Goal: Task Accomplishment & Management: Manage account settings

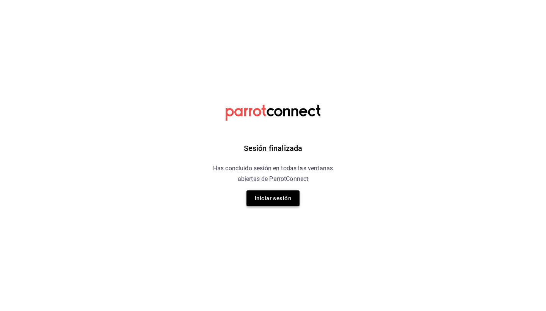
click at [277, 199] on button "Iniciar sesión" at bounding box center [272, 198] width 53 height 16
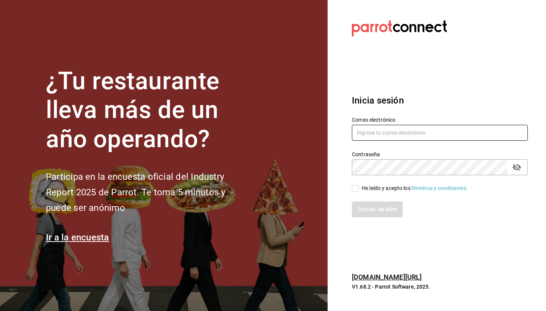
type input "[EMAIL_ADDRESS][DOMAIN_NAME]"
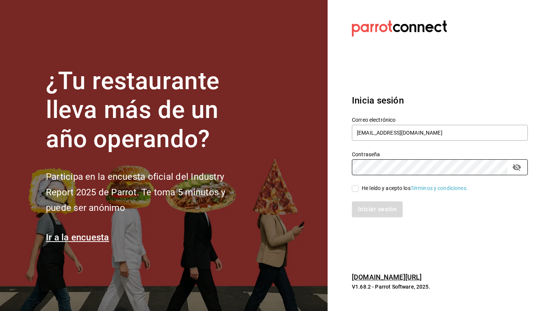
click at [353, 185] on input "He leído y acepto los Términos y condiciones." at bounding box center [355, 188] width 7 height 7
checkbox input "true"
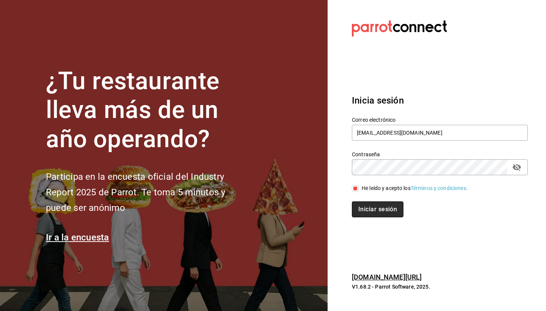
click at [376, 216] on button "Iniciar sesión" at bounding box center [378, 209] width 52 height 16
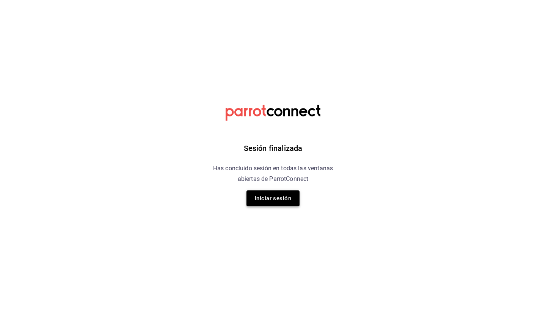
click at [284, 196] on button "Iniciar sesión" at bounding box center [272, 198] width 53 height 16
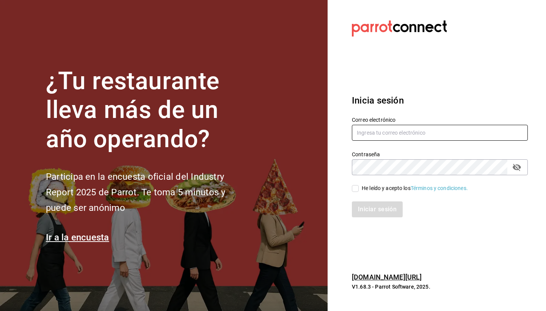
type input "[EMAIL_ADDRESS][DOMAIN_NAME]"
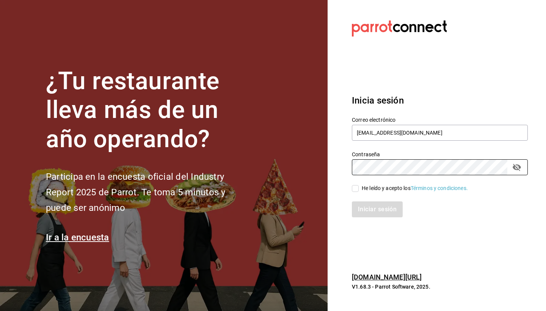
click at [357, 191] on input "He leído y acepto los Términos y condiciones." at bounding box center [355, 188] width 7 height 7
checkbox input "true"
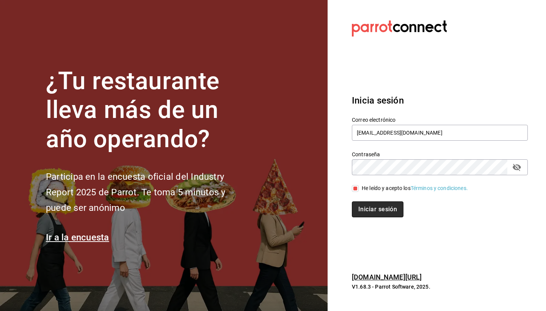
click at [367, 208] on button "Iniciar sesión" at bounding box center [378, 209] width 52 height 16
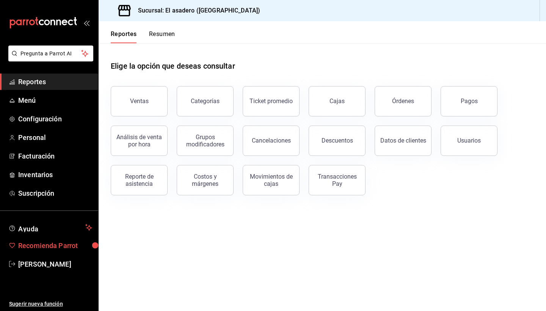
click at [57, 243] on span "Recomienda Parrot" at bounding box center [55, 245] width 74 height 10
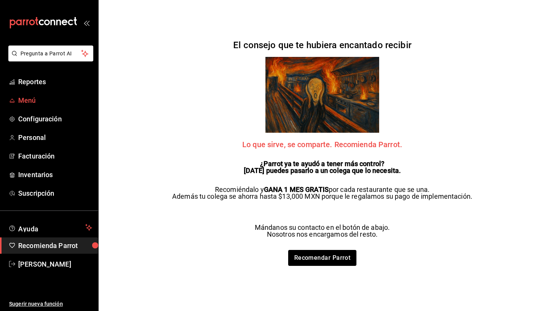
click at [30, 101] on span "Menú" at bounding box center [55, 100] width 74 height 10
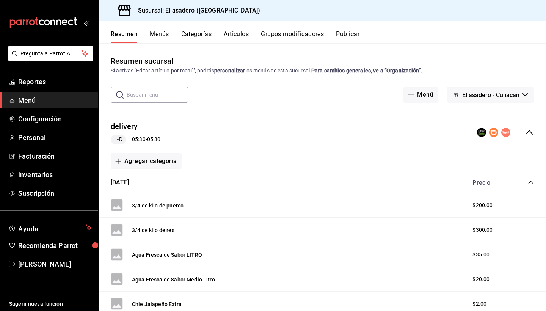
click at [238, 34] on button "Artículos" at bounding box center [236, 36] width 25 height 13
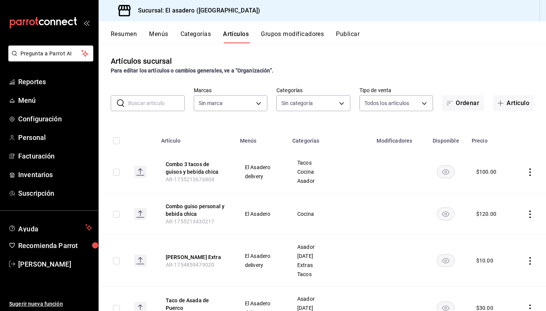
type input "e1c4a372-b857-42ea-a43a-3800bebe4299"
type input "c48a3448-1e1b-40cf-b146-6bd7ec20ce61,e0f7e63d-ad8d-42b4-959b-067ca7a65771,eb9a9…"
click at [199, 31] on button "Categorías" at bounding box center [195, 36] width 31 height 13
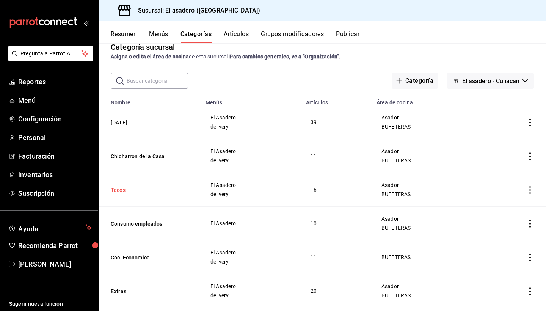
scroll to position [23, 0]
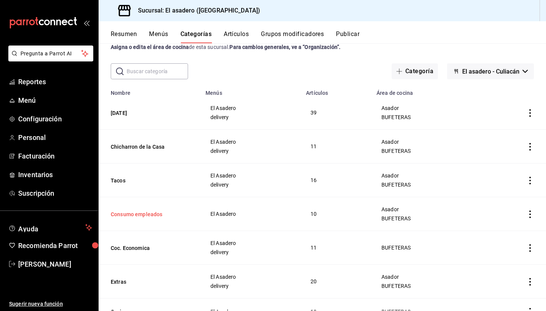
click at [147, 215] on button "Consumo empleados" at bounding box center [149, 214] width 76 height 8
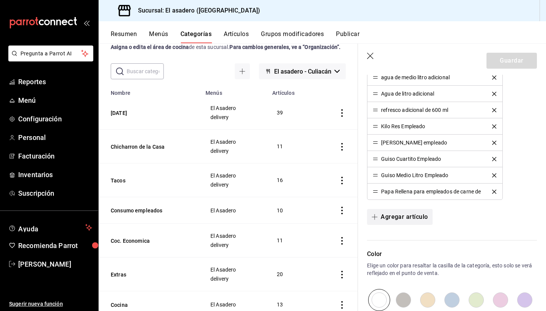
scroll to position [264, 0]
click at [387, 216] on button "Agregar artículo" at bounding box center [399, 216] width 65 height 16
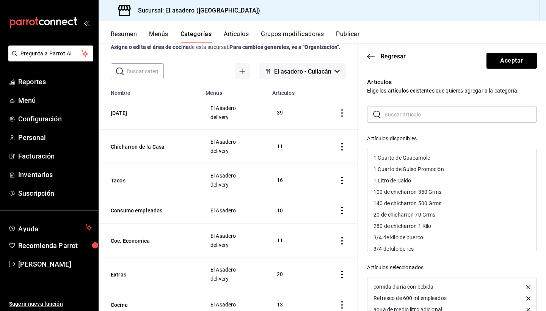
scroll to position [0, 0]
click at [368, 57] on icon "button" at bounding box center [368, 56] width 3 height 6
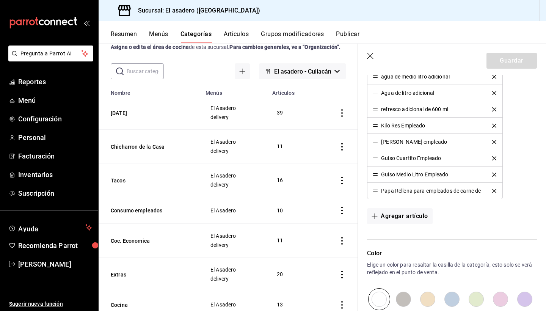
click at [240, 33] on button "Artículos" at bounding box center [236, 36] width 25 height 13
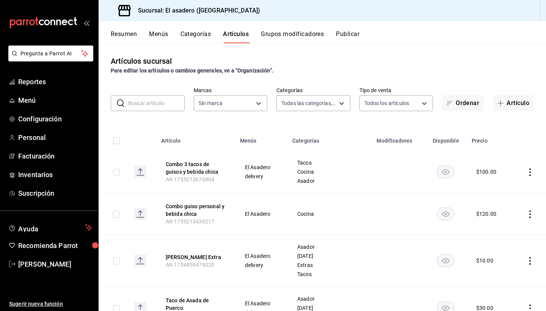
type input "c48a3448-1e1b-40cf-b146-6bd7ec20ce61,e0f7e63d-ad8d-42b4-959b-067ca7a65771,eb9a9…"
click at [150, 106] on input "text" at bounding box center [156, 103] width 56 height 15
type input "em"
type input "e1c4a372-b857-42ea-a43a-3800bebe4299"
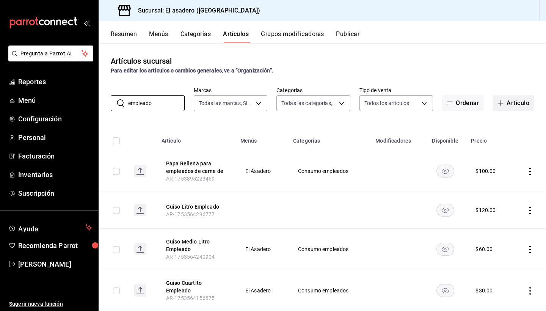
type input "empleado"
click at [502, 102] on icon "button" at bounding box center [500, 103] width 6 height 6
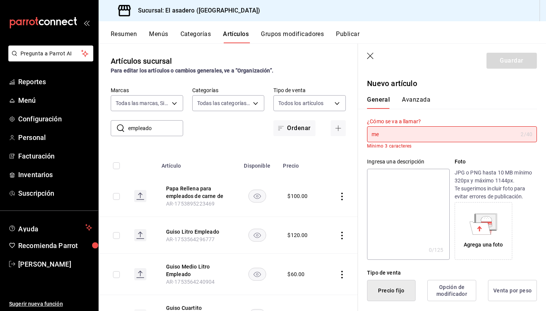
type input "m"
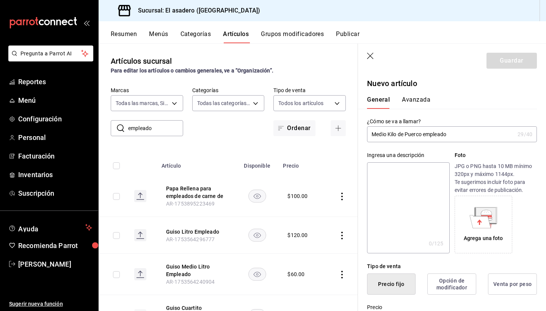
click at [428, 134] on input "Medio Kilo de Puerco empleado" at bounding box center [440, 134] width 147 height 15
drag, startPoint x: 450, startPoint y: 133, endPoint x: 352, endPoint y: 133, distance: 97.8
click at [352, 133] on main "Artículos sucursal Para editar los artículos o cambios generales, ve a “Organiz…" at bounding box center [322, 177] width 447 height 268
type input "Medio Kilo de Puerco Empleado"
click at [380, 172] on textarea at bounding box center [408, 207] width 82 height 91
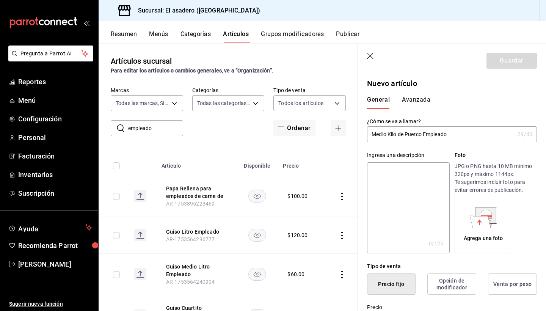
paste textarea "Medio Kilo de Puerco Empleado"
type textarea "Medio Kilo de Puerco Empleado"
type textarea "x"
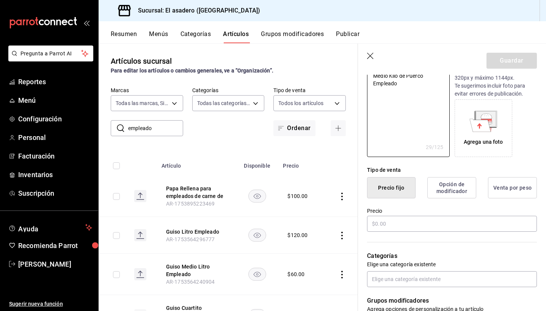
scroll to position [96, 0]
type textarea "Medio Kilo de Puerco Empleado"
click at [388, 223] on input "text" at bounding box center [452, 224] width 170 height 16
type textarea "x"
type input "$8.00"
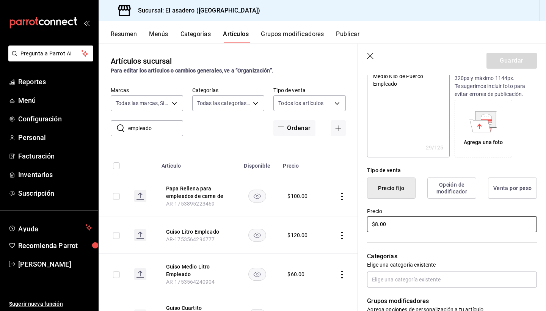
type textarea "x"
type input "$80.00"
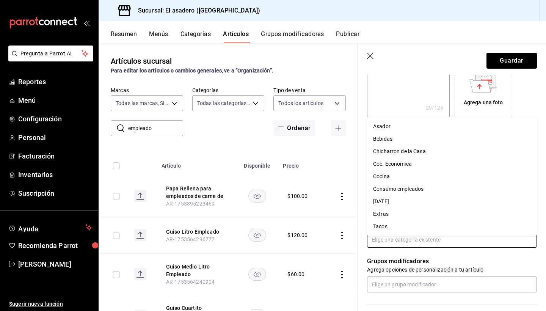
scroll to position [138, 0]
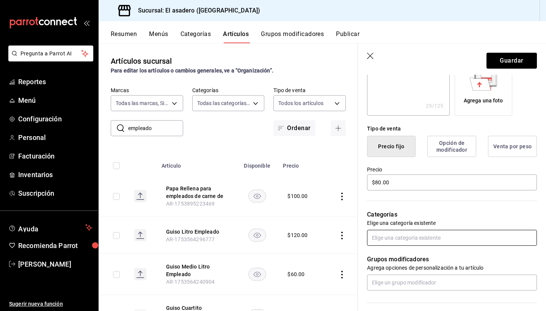
click at [389, 239] on input "text" at bounding box center [452, 238] width 170 height 16
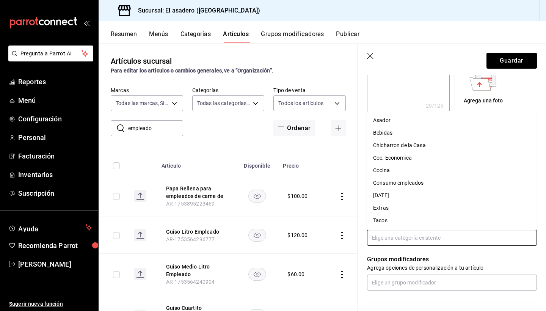
click at [389, 239] on input "text" at bounding box center [452, 238] width 170 height 16
click at [392, 182] on li "Consumo empleados" at bounding box center [452, 183] width 170 height 13
type textarea "x"
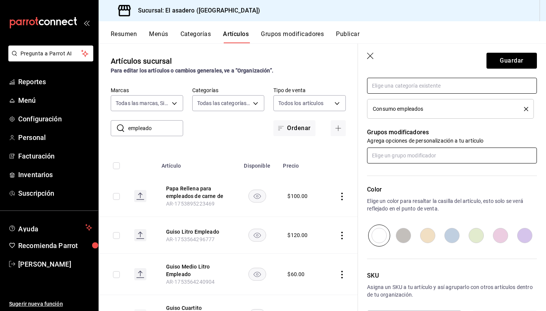
scroll to position [290, 0]
click at [498, 236] on input "radio" at bounding box center [500, 235] width 24 height 22
radio input "true"
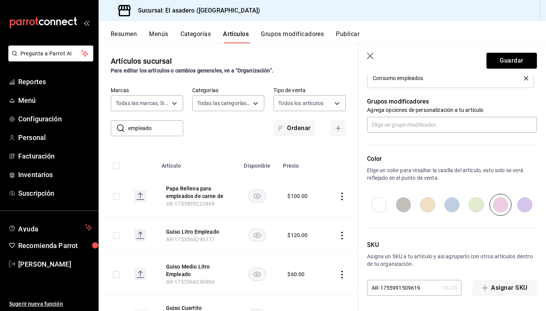
scroll to position [320, 0]
click at [514, 60] on button "Guardar" at bounding box center [511, 61] width 50 height 16
type textarea "x"
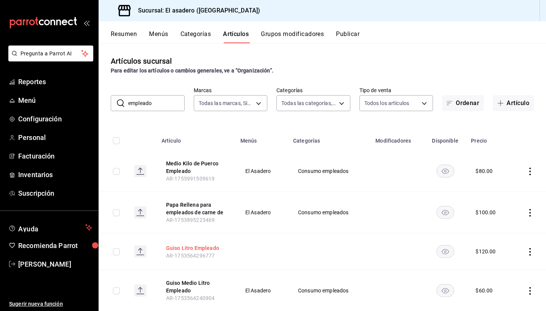
click at [207, 249] on button "Guiso Litro Empleado" at bounding box center [196, 248] width 61 height 8
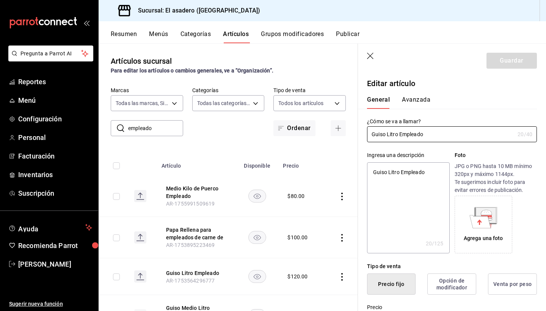
type textarea "x"
type input "$120.00"
radio input "false"
radio input "true"
click at [372, 55] on icon "button" at bounding box center [371, 57] width 8 height 8
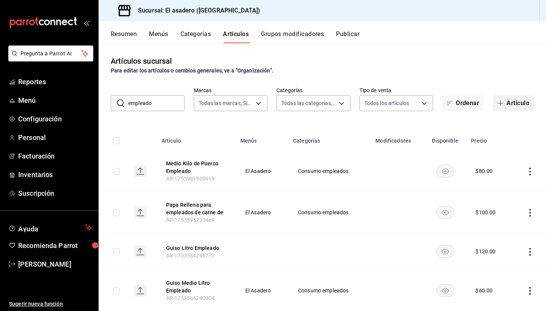
click at [501, 104] on icon "button" at bounding box center [500, 103] width 6 height 6
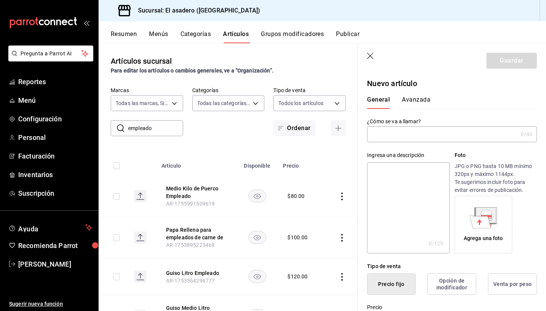
type input "AR-1755991644320"
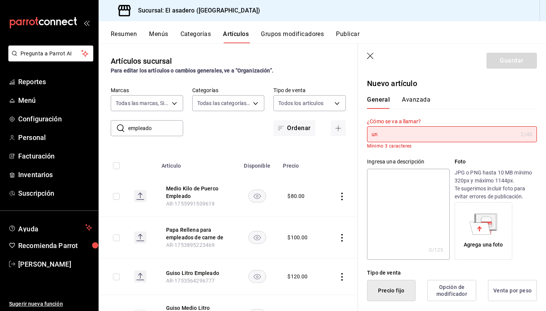
type input "u"
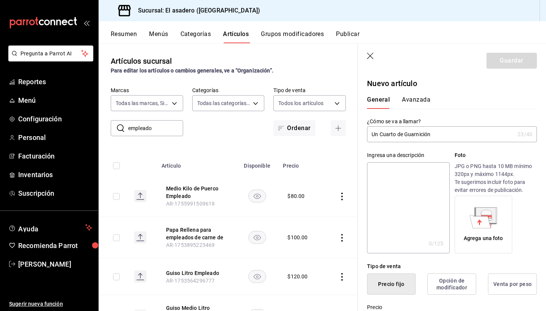
drag, startPoint x: 418, startPoint y: 134, endPoint x: 369, endPoint y: 133, distance: 48.9
click at [344, 133] on main "Artículos sucursal Para editar los artículos o cambios generales, ve a “Organiz…" at bounding box center [322, 177] width 447 height 268
type input "Un Cuarto de Guarnición"
click at [383, 172] on textarea at bounding box center [408, 207] width 82 height 91
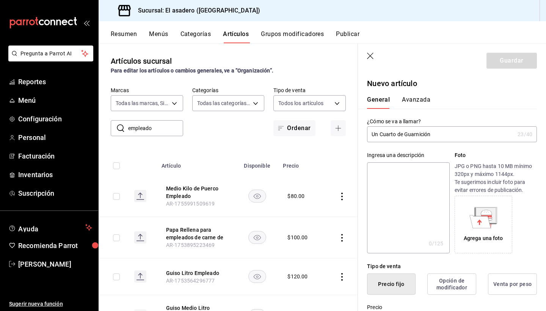
paste textarea "Un Cuarto de Guarnición"
type textarea "Un Cuarto de Guarnición"
type textarea "x"
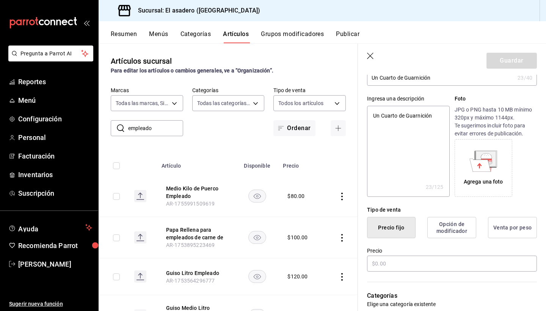
scroll to position [75, 0]
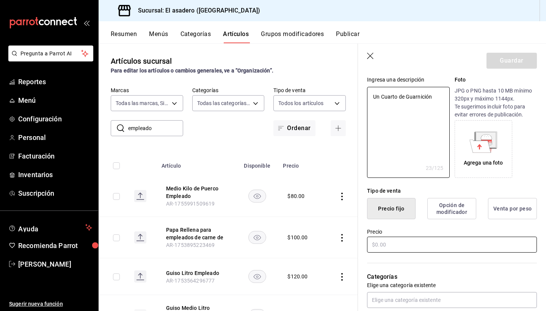
type textarea "Un Cuarto de Guarnición"
click at [384, 244] on input "text" at bounding box center [452, 245] width 170 height 16
type textarea "x"
type input "$3.00"
type textarea "x"
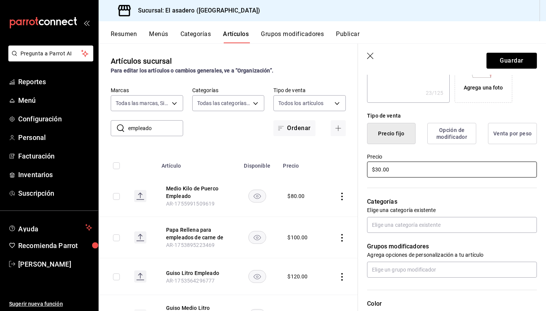
scroll to position [151, 0]
type input "$30.00"
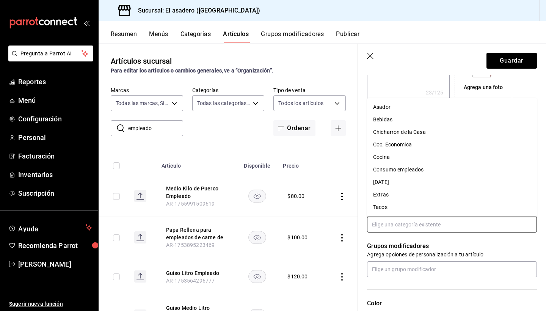
click at [390, 223] on input "text" at bounding box center [452, 224] width 170 height 16
click at [400, 166] on li "Consumo empleados" at bounding box center [452, 169] width 170 height 13
type textarea "x"
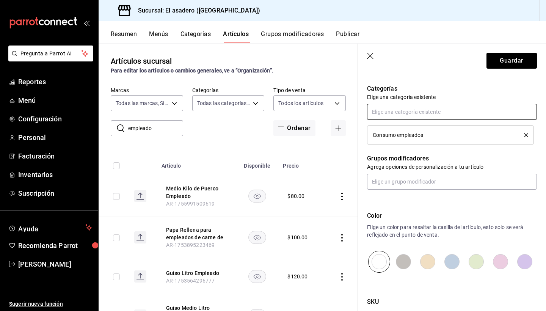
scroll to position [294, 0]
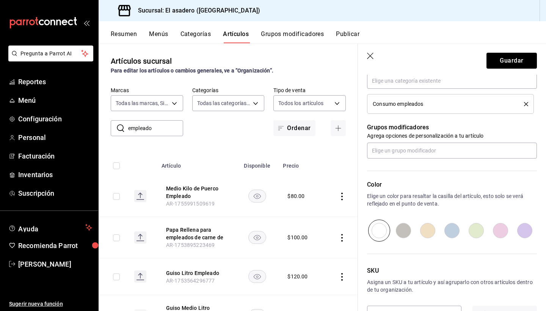
click at [455, 233] on input "radio" at bounding box center [452, 230] width 24 height 22
radio input "true"
click at [513, 60] on button "Guardar" at bounding box center [511, 61] width 50 height 16
type textarea "x"
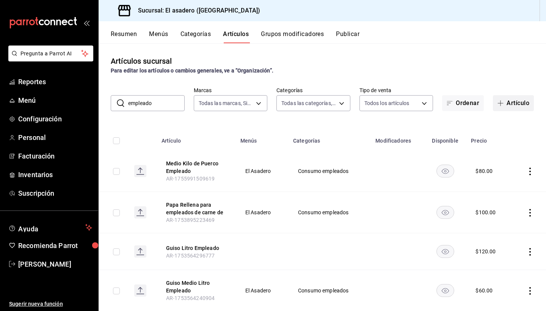
click at [501, 103] on icon "button" at bounding box center [501, 103] width 6 height 0
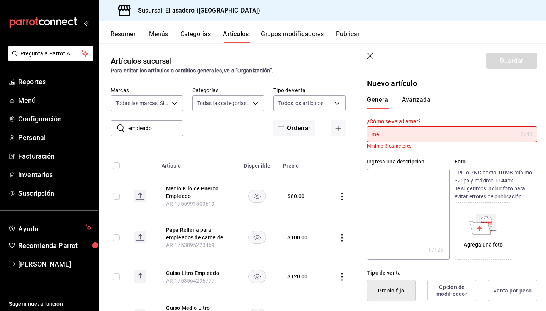
type input "m"
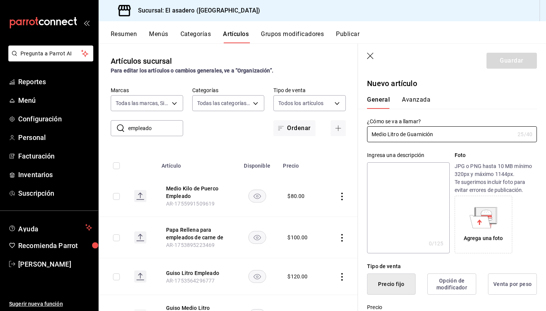
drag, startPoint x: 435, startPoint y: 133, endPoint x: 352, endPoint y: 135, distance: 83.0
click at [348, 135] on main "Artículos sucursal Para editar los artículos o cambios generales, ve a “Organiz…" at bounding box center [322, 177] width 447 height 268
type input "Medio Litro de Guarnición"
click at [380, 172] on textarea at bounding box center [408, 207] width 82 height 91
paste textarea "Medio Litro de Guarnición"
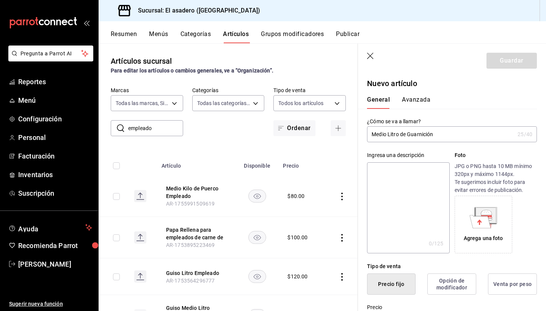
type textarea "Medio Litro de Guarnición"
type textarea "x"
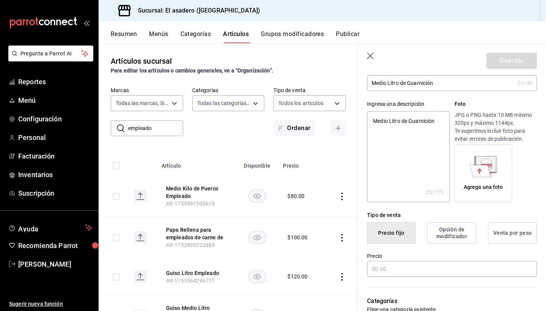
scroll to position [89, 0]
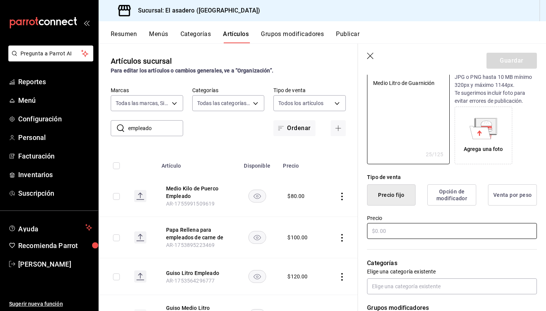
type textarea "Medio Litro de Guarnición"
click at [385, 231] on input "text" at bounding box center [452, 231] width 170 height 16
type textarea "x"
type input "$2.00"
type textarea "x"
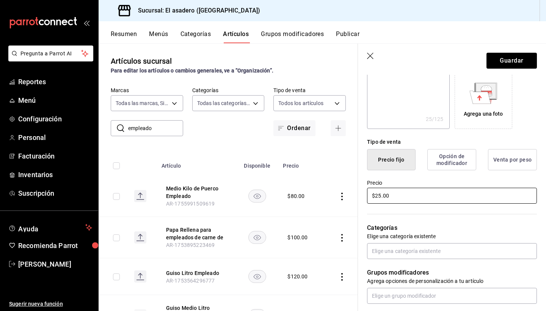
scroll to position [126, 0]
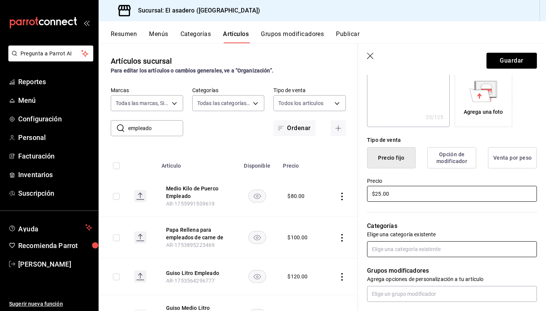
type input "$25.00"
click at [426, 246] on input "text" at bounding box center [452, 249] width 170 height 16
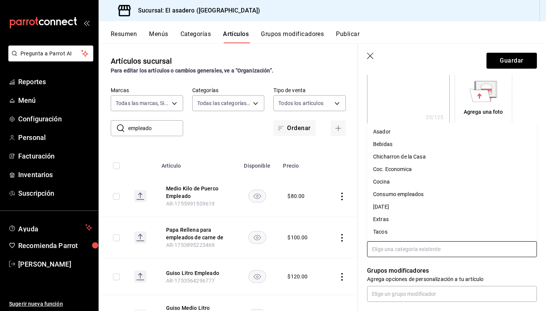
click at [397, 197] on li "Consumo empleados" at bounding box center [452, 194] width 170 height 13
type textarea "x"
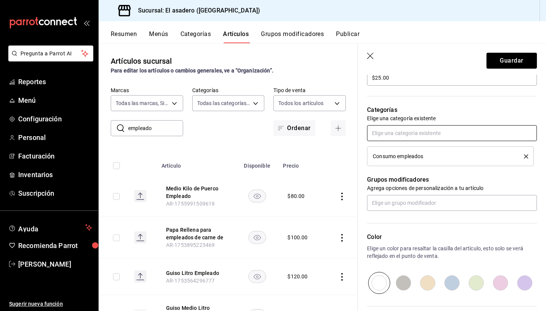
scroll to position [244, 0]
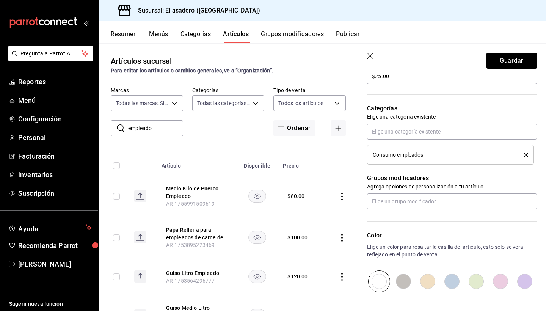
click at [453, 284] on input "radio" at bounding box center [452, 281] width 24 height 22
radio input "true"
click at [511, 60] on button "Guardar" at bounding box center [511, 61] width 50 height 16
type textarea "x"
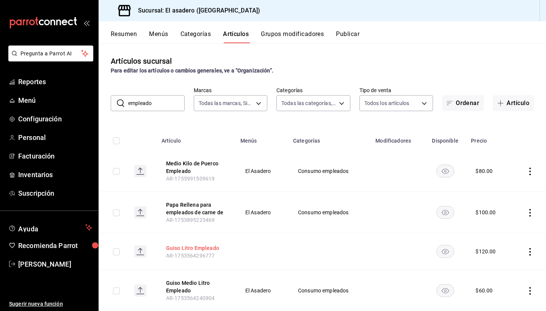
click at [207, 248] on button "Guiso Litro Empleado" at bounding box center [196, 248] width 61 height 8
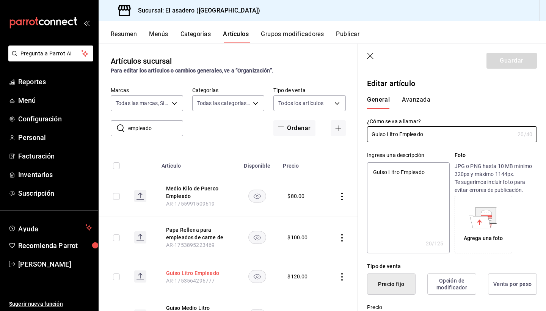
type textarea "x"
type input "$120.00"
radio input "false"
radio input "true"
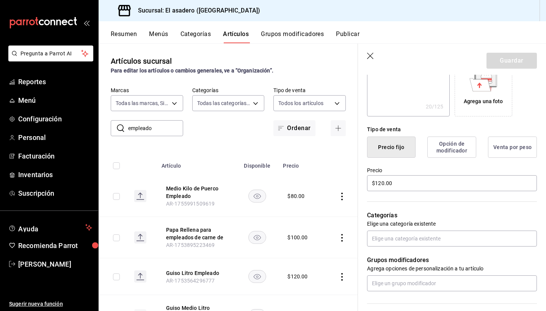
scroll to position [138, 0]
click at [428, 235] on input "text" at bounding box center [452, 238] width 170 height 16
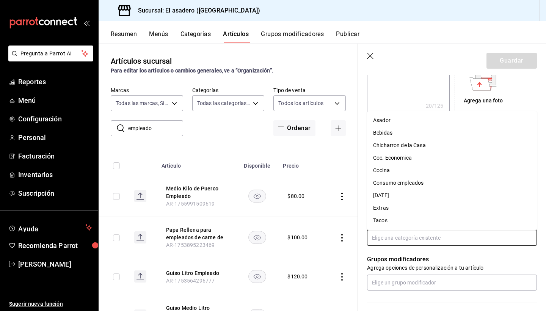
click at [417, 187] on li "Consumo empleados" at bounding box center [452, 183] width 170 height 13
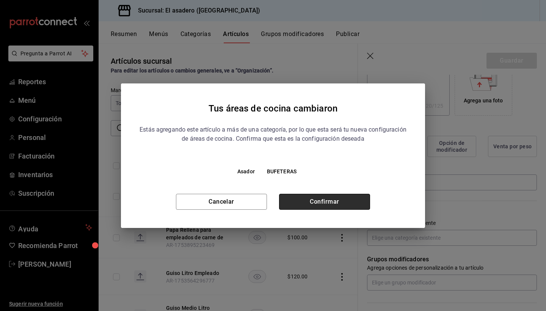
click at [327, 202] on button "Confirmar" at bounding box center [324, 202] width 91 height 16
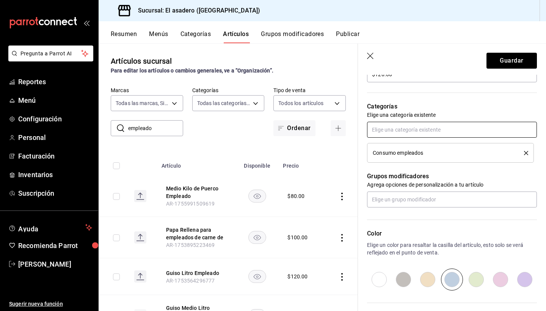
scroll to position [261, 0]
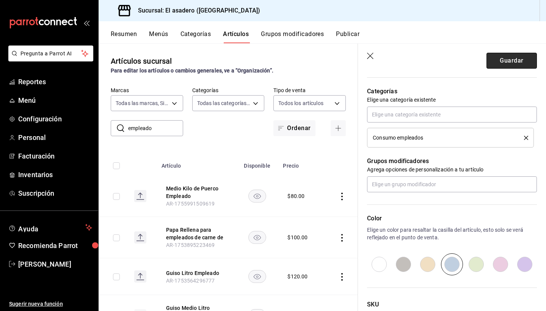
click at [514, 63] on button "Guardar" at bounding box center [511, 61] width 50 height 16
type textarea "x"
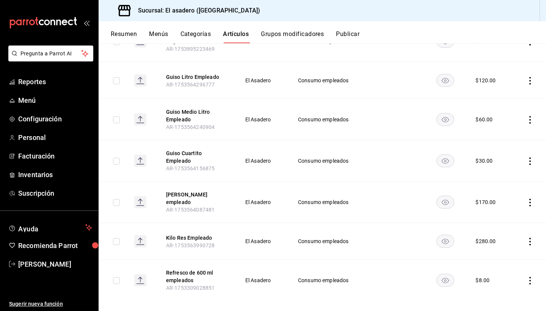
scroll to position [170, 0]
click at [197, 33] on button "Categorías" at bounding box center [195, 36] width 31 height 13
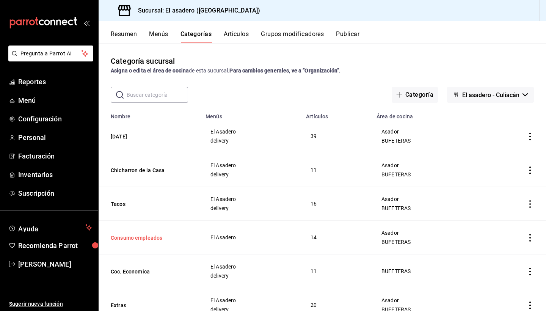
click at [148, 240] on button "Consumo empleados" at bounding box center [149, 238] width 76 height 8
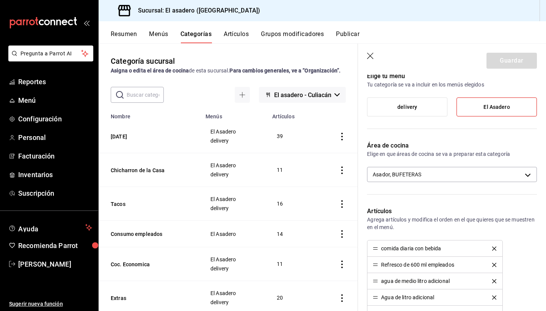
scroll to position [60, 0]
click at [528, 177] on body "Pregunta a Parrot AI Reportes Menú Configuración Personal Facturación Inventari…" at bounding box center [273, 155] width 546 height 311
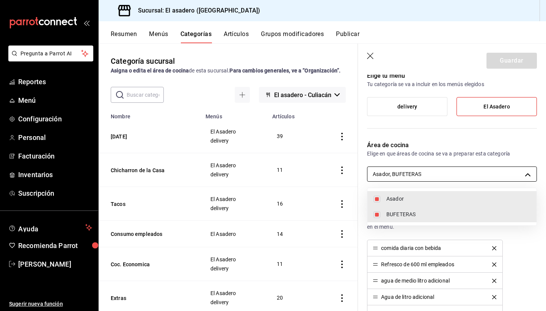
click at [528, 177] on div at bounding box center [273, 155] width 546 height 311
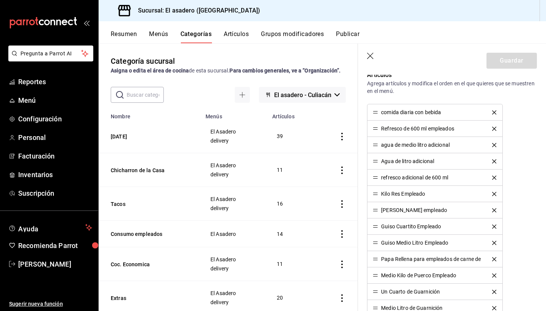
scroll to position [200, 0]
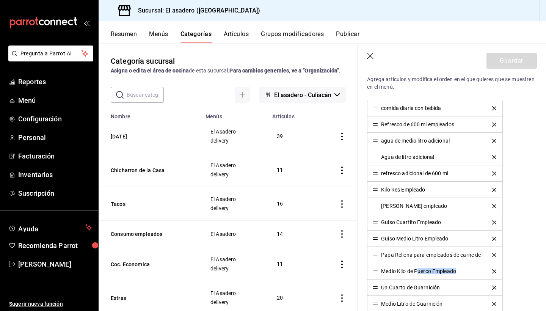
drag, startPoint x: 418, startPoint y: 273, endPoint x: 414, endPoint y: 274, distance: 4.4
click at [414, 274] on li "Medio Kilo de Puerco Empleado" at bounding box center [434, 271] width 135 height 16
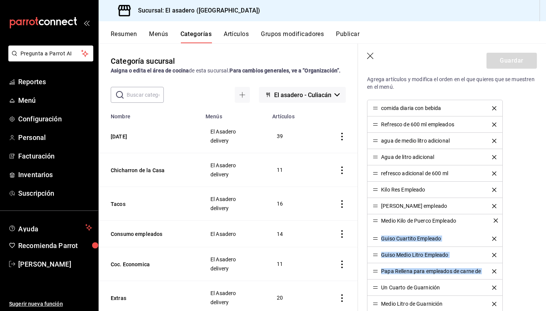
drag, startPoint x: 378, startPoint y: 272, endPoint x: 373, endPoint y: 221, distance: 51.1
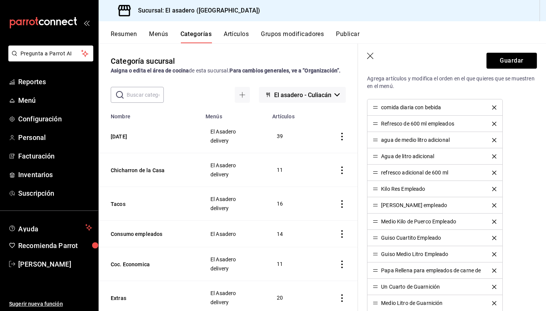
scroll to position [194, 0]
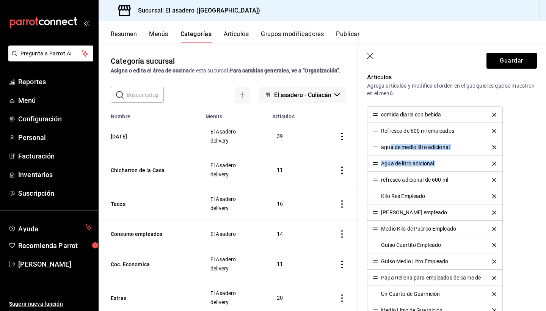
drag, startPoint x: 389, startPoint y: 149, endPoint x: 392, endPoint y: 170, distance: 21.4
click at [392, 171] on ul "comida diaria con bebida Refresco de 600 ml empleados agua de medio litro adici…" at bounding box center [435, 220] width 136 height 229
drag, startPoint x: 384, startPoint y: 148, endPoint x: 386, endPoint y: 158, distance: 9.7
click at [386, 158] on ul "comida diaria con bebida Refresco de 600 ml empleados agua de medio litro adici…" at bounding box center [435, 220] width 136 height 229
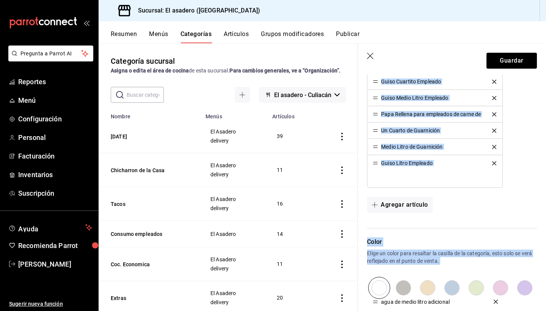
scroll to position [360, 0]
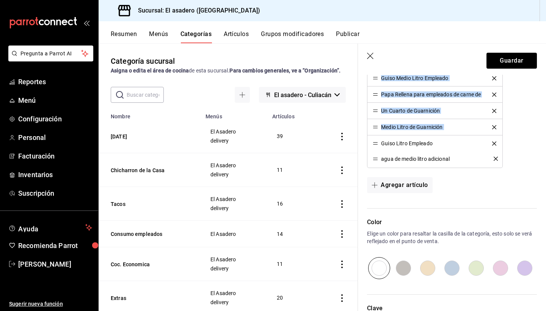
drag, startPoint x: 376, startPoint y: 147, endPoint x: 370, endPoint y: 157, distance: 10.9
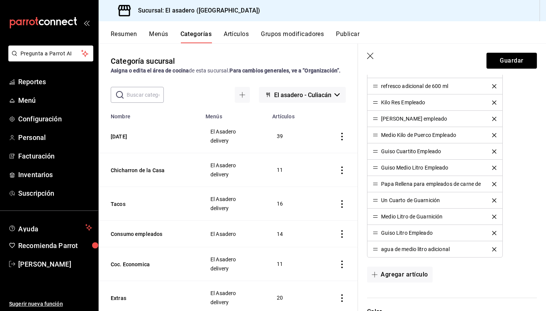
scroll to position [255, 0]
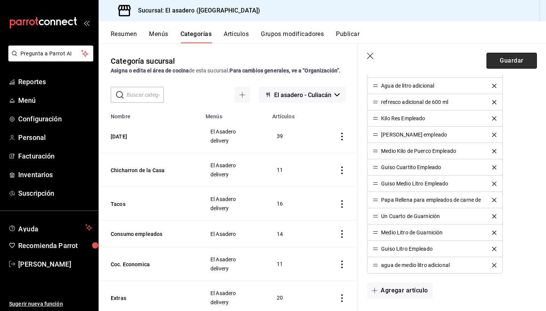
click at [513, 62] on button "Guardar" at bounding box center [511, 61] width 50 height 16
